Goal: Task Accomplishment & Management: Complete application form

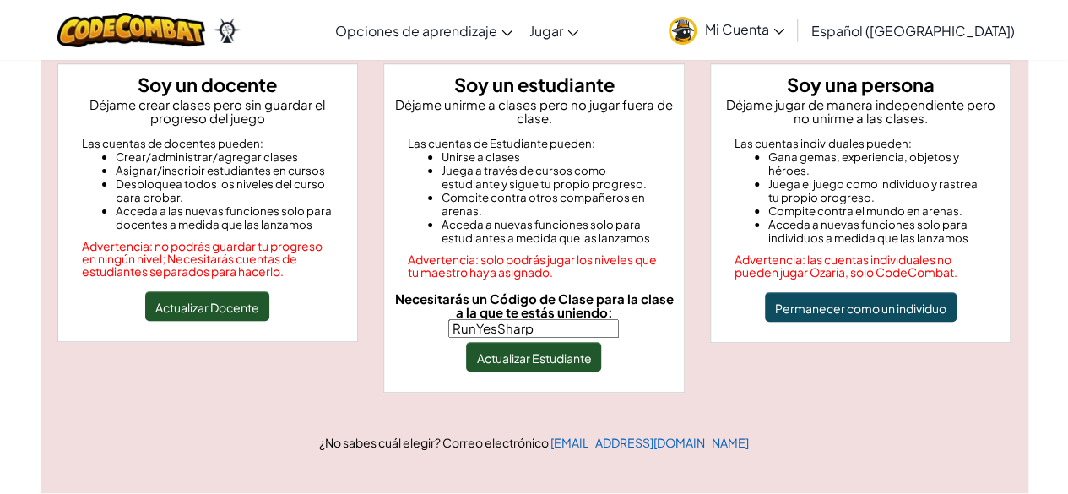
drag, startPoint x: 465, startPoint y: 323, endPoint x: 574, endPoint y: 325, distance: 108.9
click at [574, 325] on input "RunYesSharp" at bounding box center [533, 328] width 171 height 19
click at [521, 307] on font "Necesitarás un Código de Clase para la clase a la que te estás uniendo:" at bounding box center [533, 305] width 279 height 30
click at [521, 319] on input "Necesitarás un Código de Clase para la clase a la que te estás uniendo:" at bounding box center [533, 328] width 171 height 19
click at [518, 327] on input "Necesitarás un Código de Clase para la clase a la que te estás uniendo:" at bounding box center [533, 328] width 171 height 19
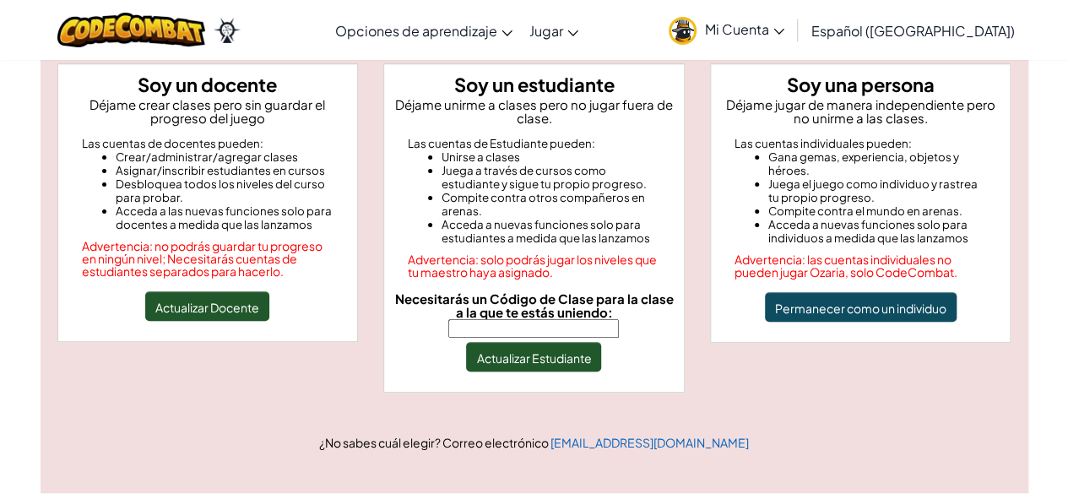
paste input "RunYesSharp"
type input "RunYesSharp"
click at [554, 354] on font "Actualizar Estudiante" at bounding box center [533, 357] width 115 height 15
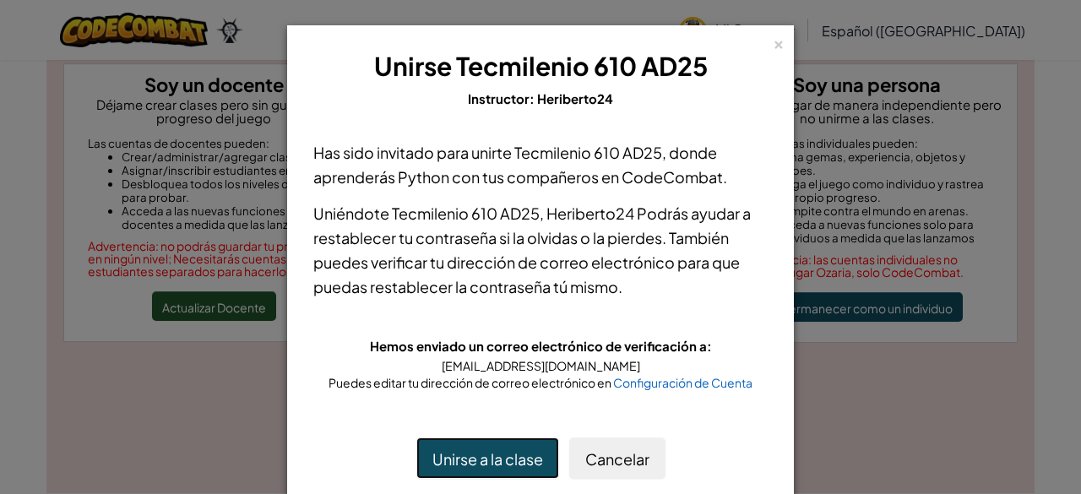
click at [507, 460] on font "Unirse a la clase" at bounding box center [487, 458] width 111 height 19
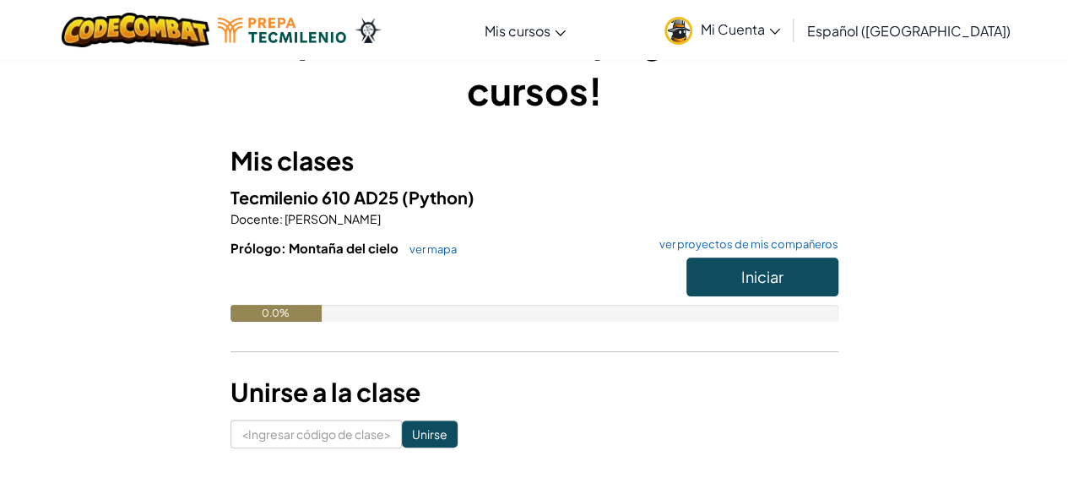
scroll to position [74, 0]
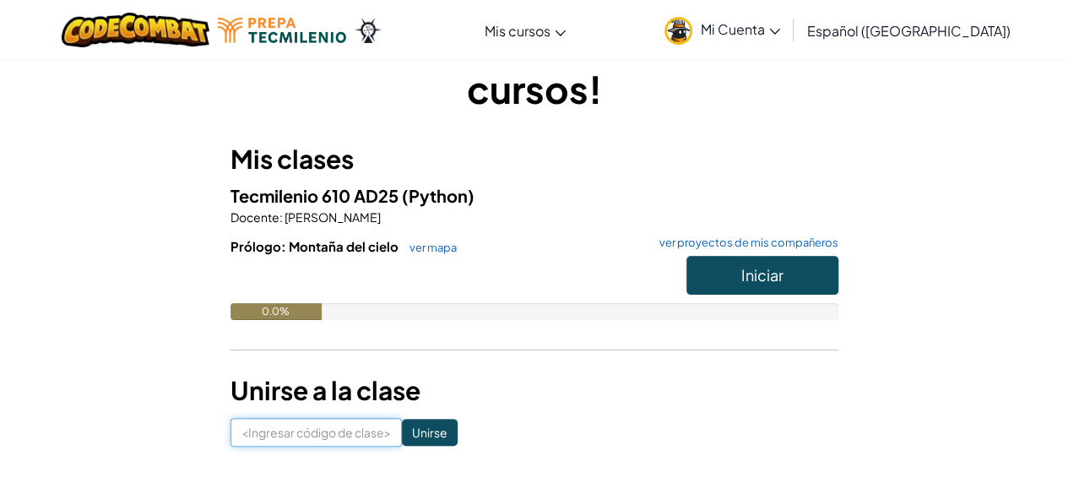
click at [326, 433] on input at bounding box center [316, 432] width 171 height 29
paste input "RunYesSharp"
type input "RunYesSharp"
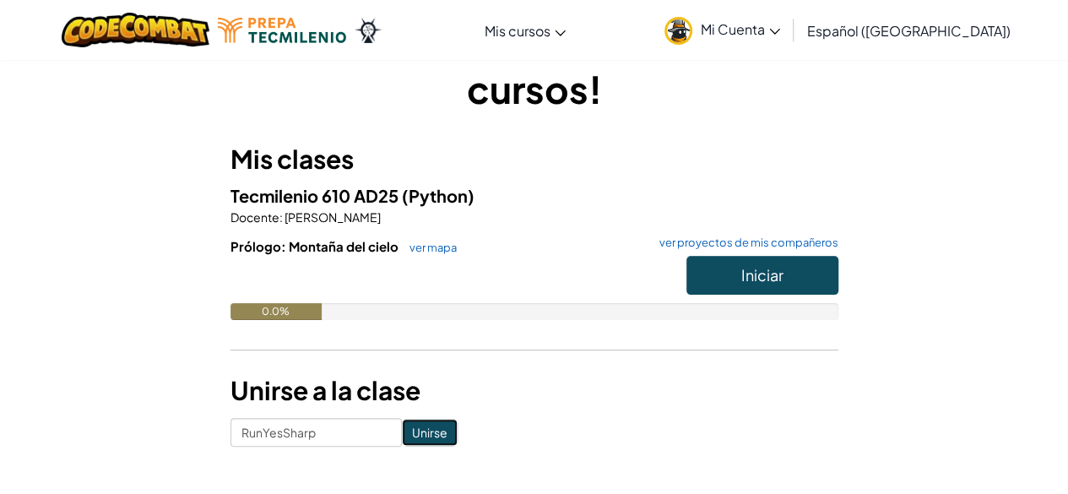
click at [404, 432] on input "Unirse" at bounding box center [430, 432] width 56 height 27
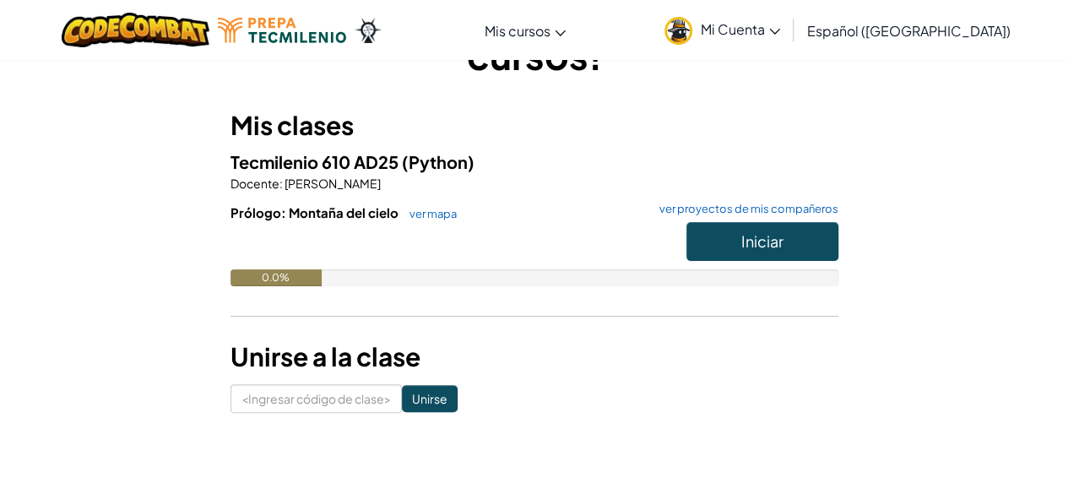
scroll to position [101, 0]
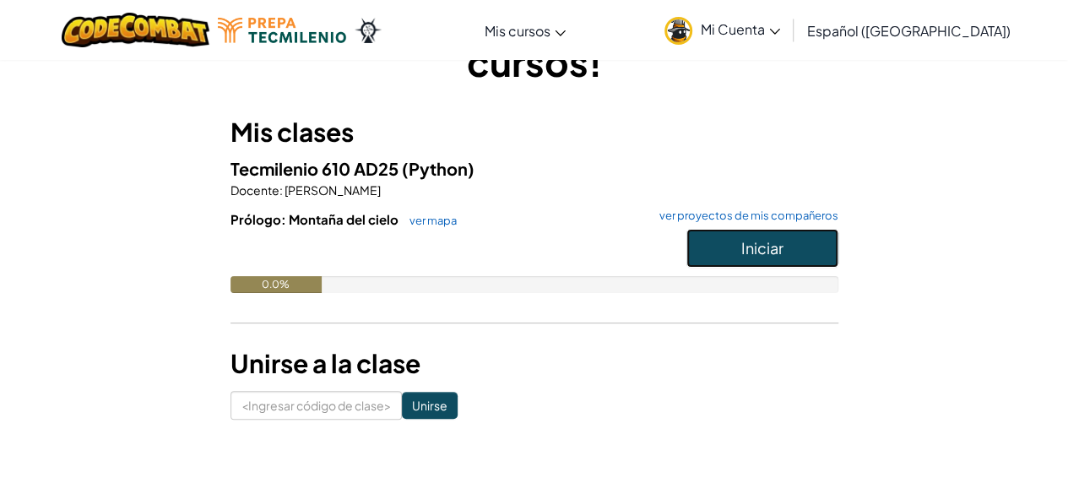
click at [750, 253] on font "Iniciar" at bounding box center [762, 247] width 42 height 19
